Goal: Task Accomplishment & Management: Manage account settings

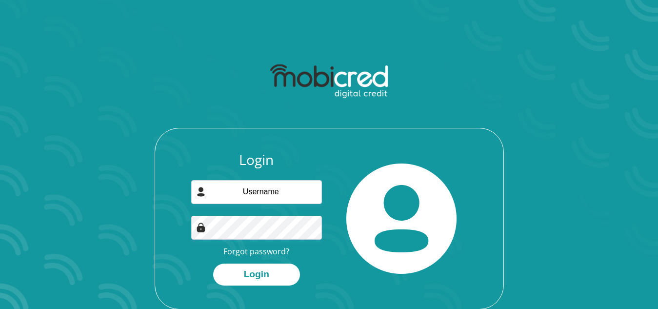
scroll to position [49, 0]
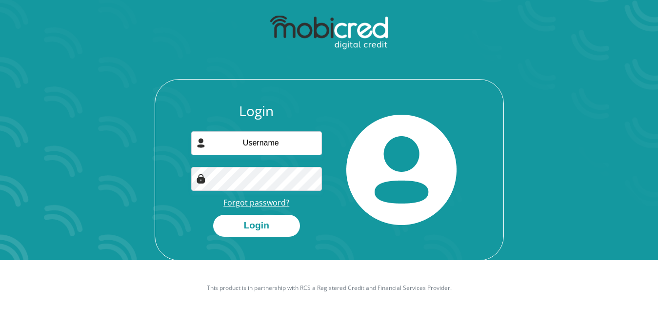
click at [260, 202] on link "Forgot password?" at bounding box center [256, 202] width 66 height 11
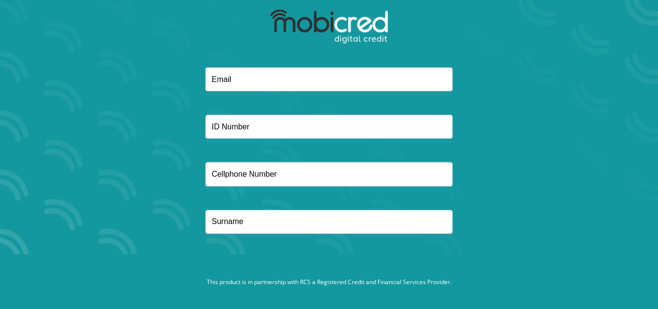
scroll to position [56, 0]
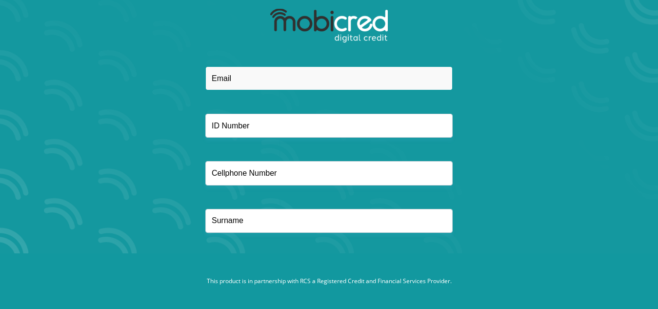
click at [258, 74] on input "email" at bounding box center [328, 78] width 247 height 24
type input "[EMAIL_ADDRESS][DOMAIN_NAME]"
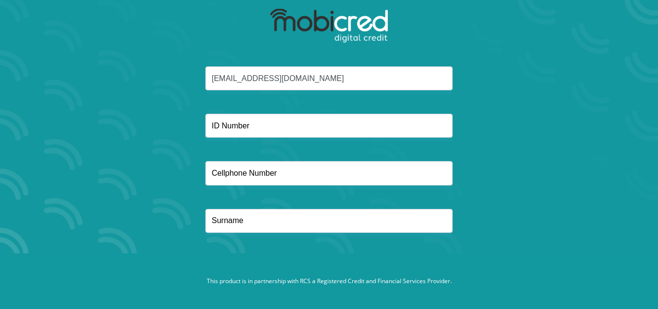
type input "0728606028"
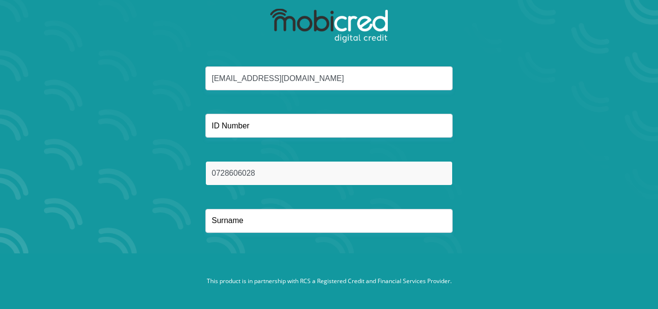
type input "MASWANGANYI"
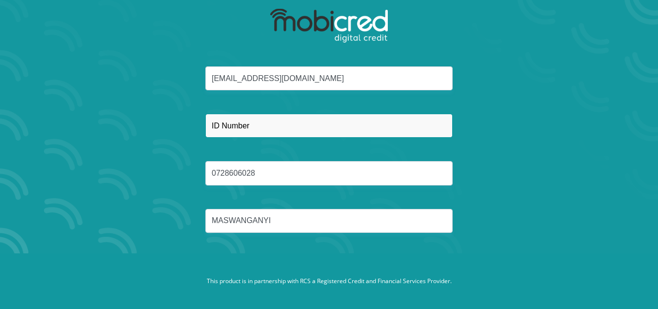
click at [312, 125] on input "text" at bounding box center [328, 126] width 247 height 24
type input "8907010656088"
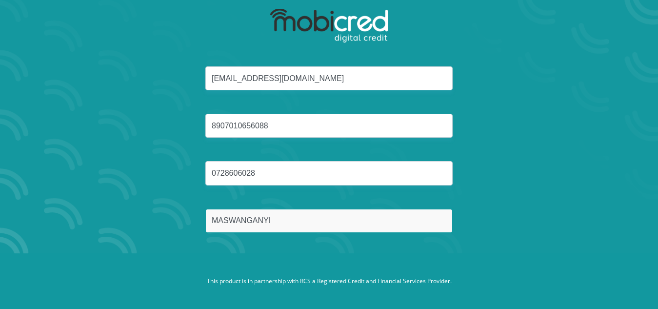
click at [291, 220] on input "MASWANGANYI" at bounding box center [328, 221] width 247 height 24
type input "M"
type input "SEANEGO"
click at [242, 256] on button "Reset Password" at bounding box center [328, 267] width 173 height 22
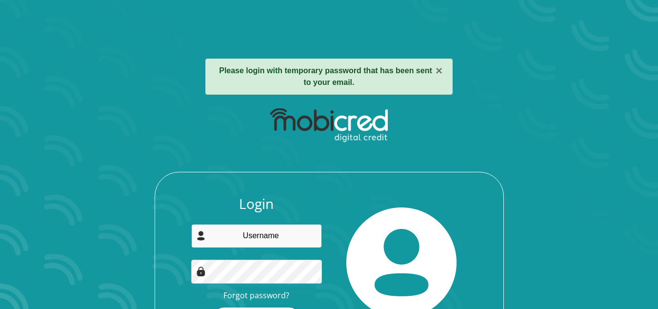
click at [267, 232] on input "email" at bounding box center [256, 236] width 131 height 24
type input "[EMAIL_ADDRESS][DOMAIN_NAME]"
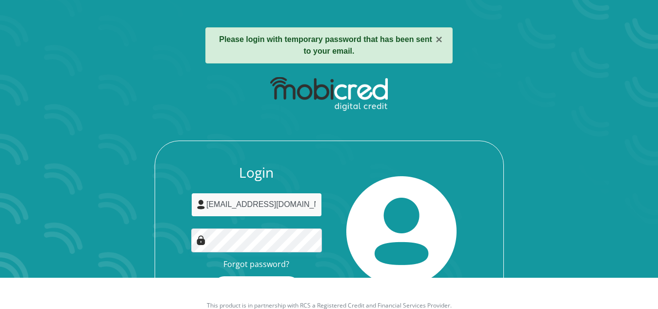
scroll to position [49, 0]
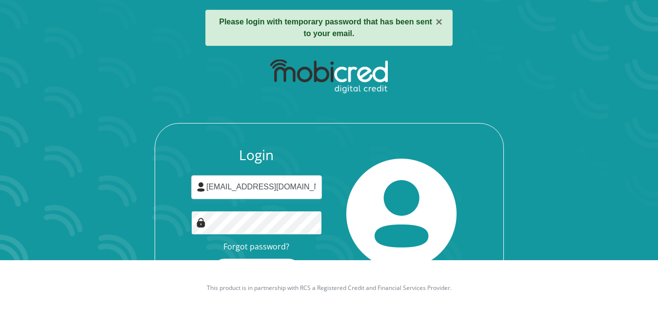
click at [213, 259] on button "Login" at bounding box center [256, 270] width 87 height 22
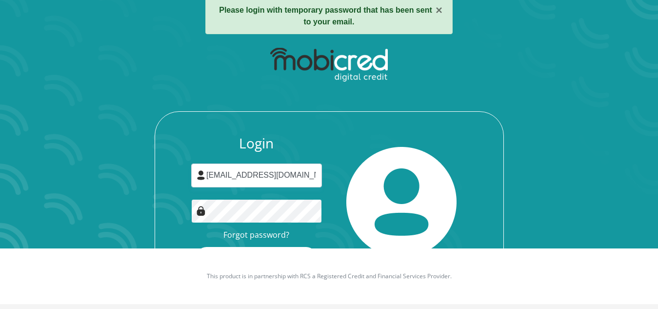
scroll to position [67, 0]
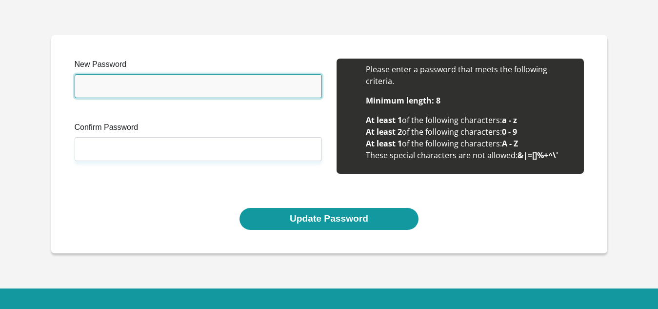
click at [167, 90] on input "New Password" at bounding box center [198, 86] width 247 height 24
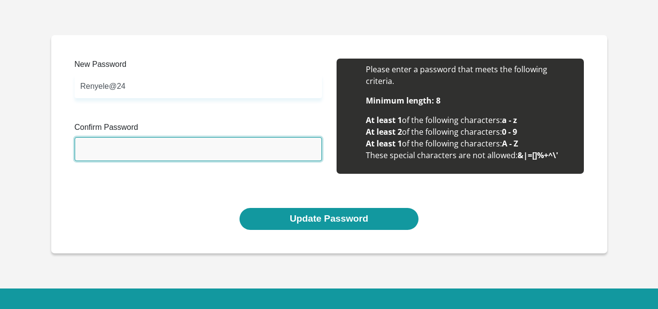
click at [135, 150] on input "Confirm Password" at bounding box center [198, 149] width 247 height 24
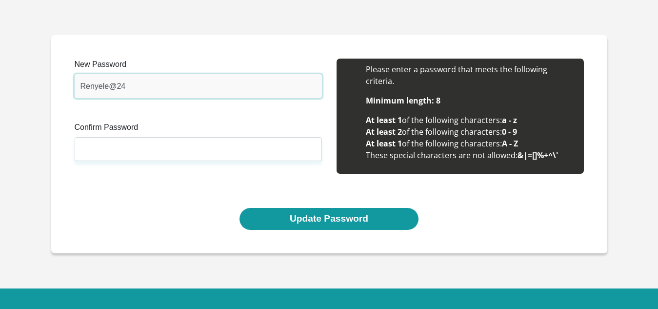
click at [131, 85] on input "Renyele@24" at bounding box center [198, 86] width 247 height 24
type input "Renyele@25"
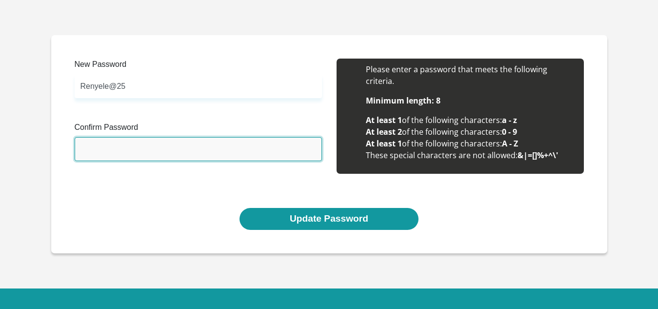
click at [110, 148] on input "Confirm Password" at bounding box center [198, 149] width 247 height 24
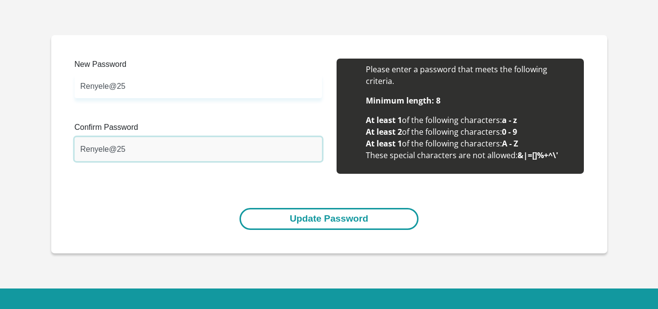
type input "Renyele@25"
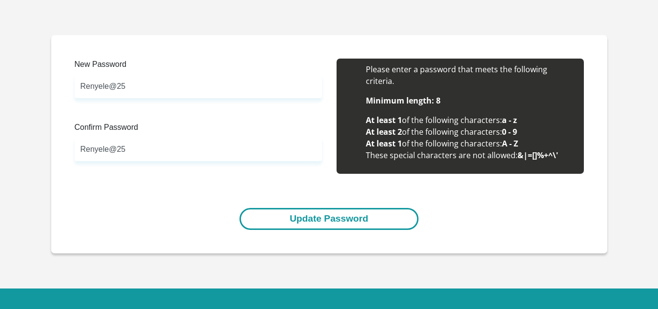
click at [300, 213] on button "Update Password" at bounding box center [329, 219] width 179 height 22
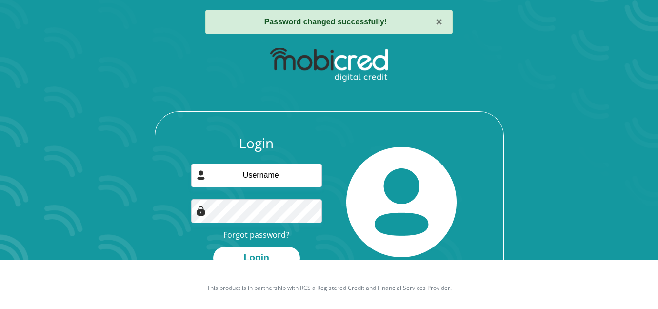
scroll to position [56, 0]
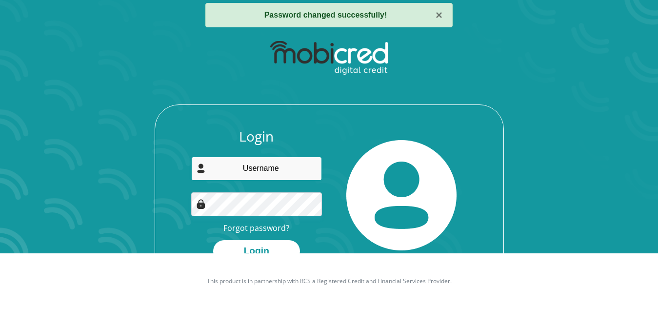
click at [246, 170] on input "email" at bounding box center [256, 169] width 131 height 24
type input "[EMAIL_ADDRESS][DOMAIN_NAME]"
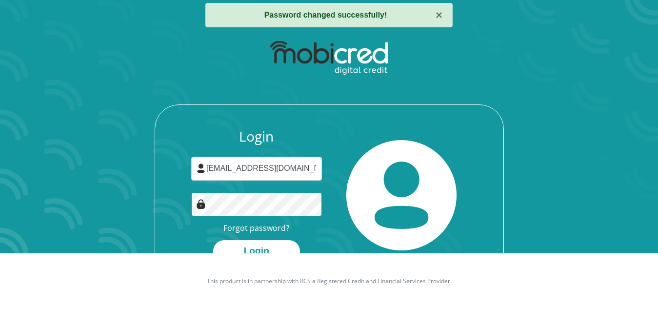
click at [213, 240] on button "Login" at bounding box center [256, 251] width 87 height 22
